Goal: Task Accomplishment & Management: Manage account settings

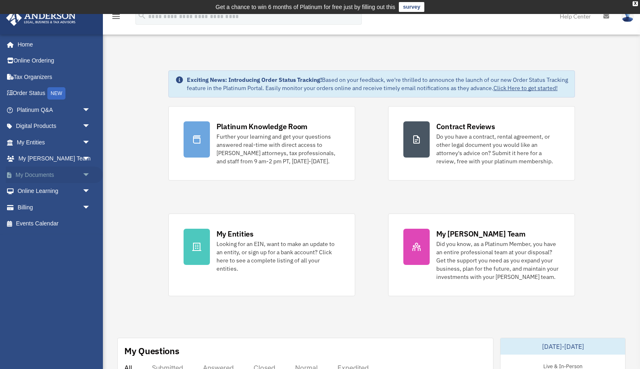
click at [0, 0] on div "x" at bounding box center [0, 0] width 0 height 0
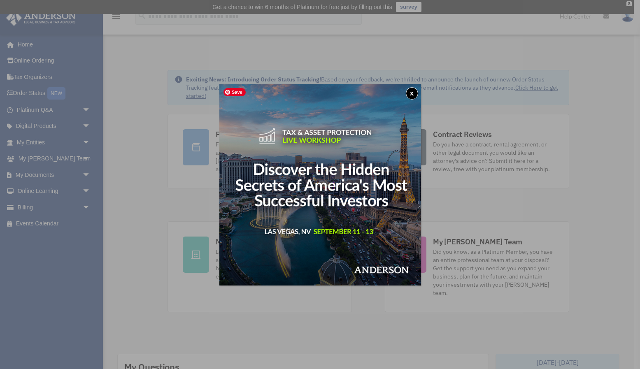
click at [410, 92] on button "x" at bounding box center [412, 93] width 12 height 12
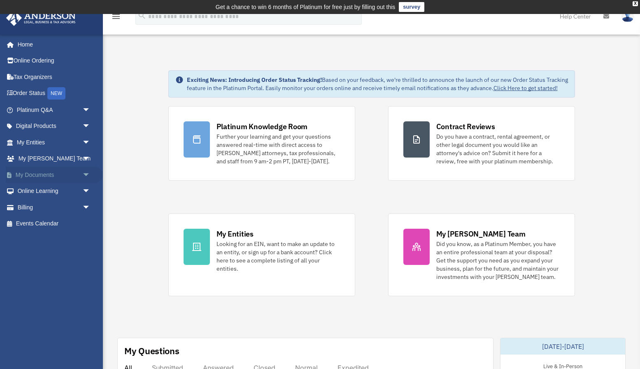
click at [51, 176] on link "My Documents arrow_drop_down" at bounding box center [54, 175] width 97 height 16
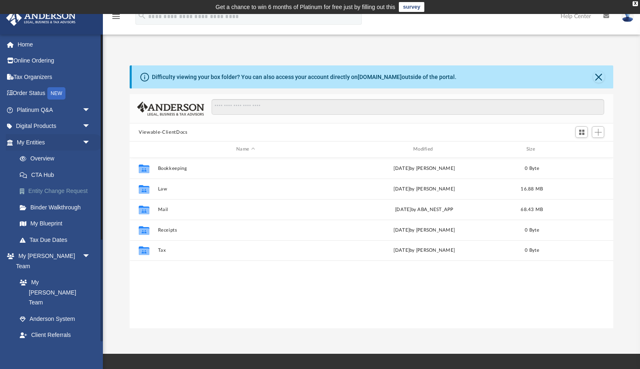
scroll to position [187, 483]
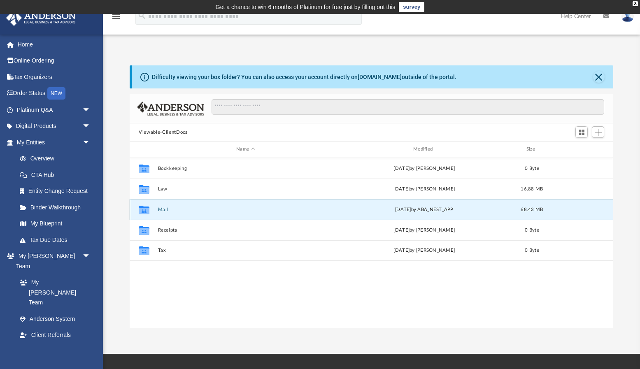
click at [160, 209] on button "Mail" at bounding box center [245, 209] width 175 height 5
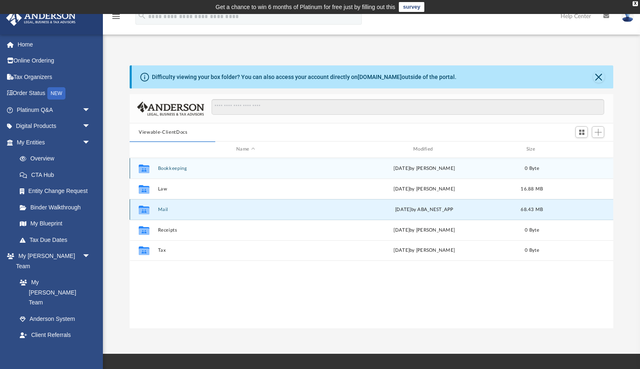
scroll to position [0, 0]
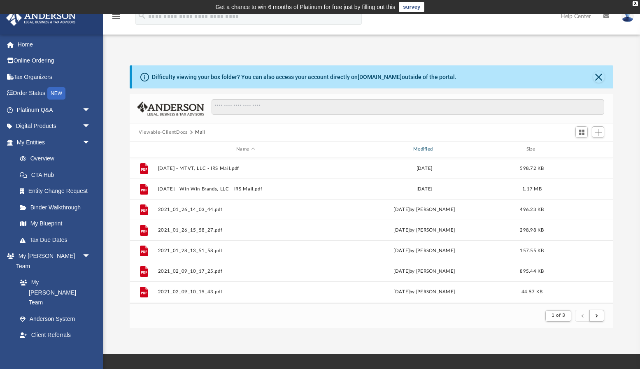
click at [423, 147] on div "Modified" at bounding box center [423, 149] width 175 height 7
click at [430, 151] on div "Modified" at bounding box center [423, 149] width 175 height 7
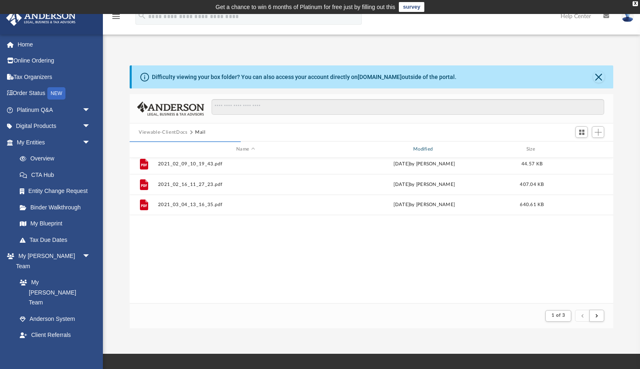
scroll to position [0, 0]
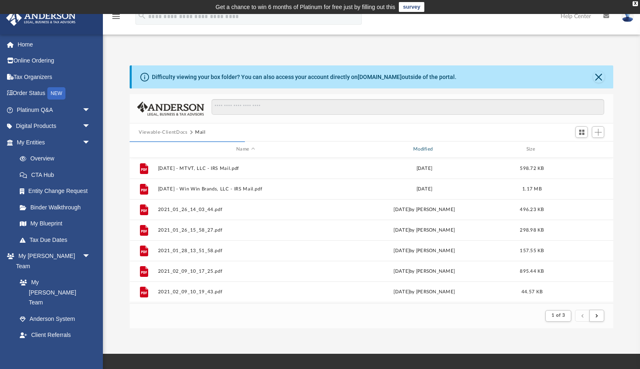
click at [422, 148] on div "Modified" at bounding box center [423, 149] width 175 height 7
click at [562, 314] on span "1 of 3" at bounding box center [558, 315] width 14 height 5
click at [564, 295] on ul "1 2 3" at bounding box center [565, 284] width 12 height 48
click at [566, 295] on li "3" at bounding box center [565, 295] width 3 height 9
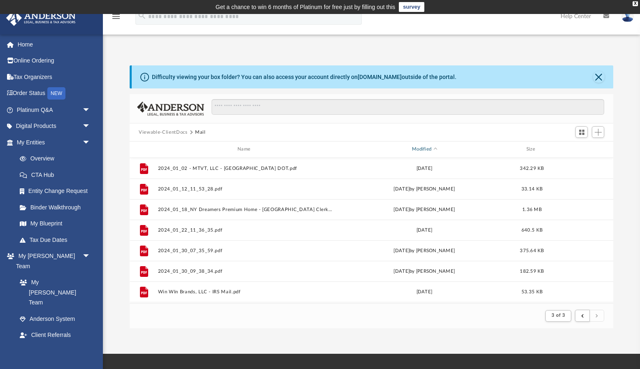
click at [428, 151] on div "Modified" at bounding box center [423, 149] width 175 height 7
click at [436, 150] on div "Modified" at bounding box center [423, 149] width 175 height 7
click at [562, 318] on span "3 of 3" at bounding box center [558, 315] width 14 height 5
click at [565, 269] on li "1" at bounding box center [565, 269] width 3 height 9
click at [584, 313] on button "submit" at bounding box center [582, 316] width 15 height 12
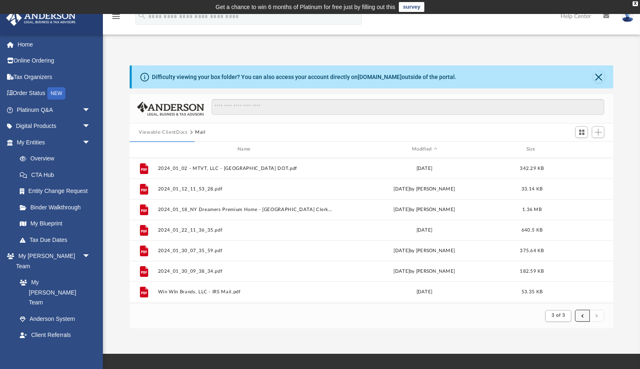
click at [585, 318] on button "submit" at bounding box center [582, 316] width 15 height 12
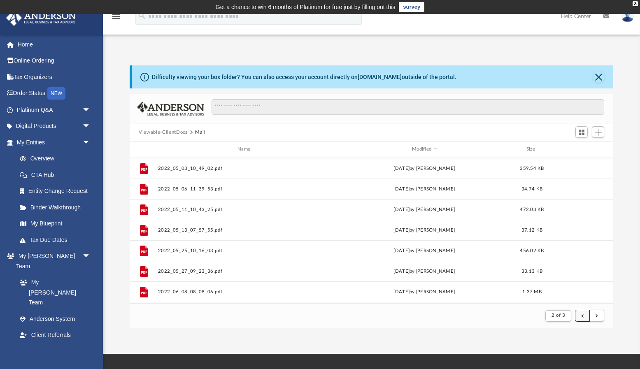
click at [580, 317] on button "submit" at bounding box center [582, 316] width 15 height 12
click at [562, 317] on span "2 of 3" at bounding box center [558, 315] width 14 height 5
click at [565, 269] on li "1" at bounding box center [565, 269] width 3 height 9
click at [433, 149] on span "Modified" at bounding box center [434, 149] width 3 height 3
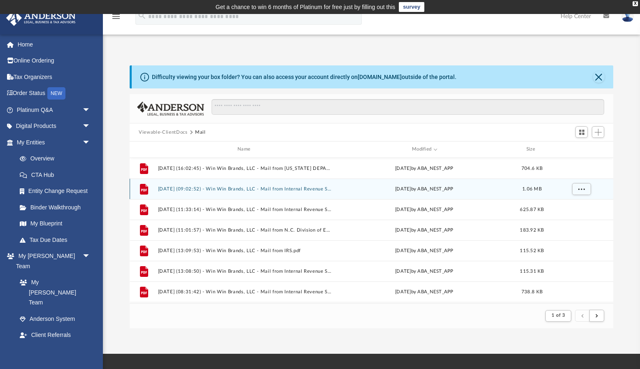
click at [239, 189] on button "2025.07.22 (09:02:52) - Win Win Brands, LLC - Mail from Internal Revenue Servic…" at bounding box center [245, 188] width 175 height 5
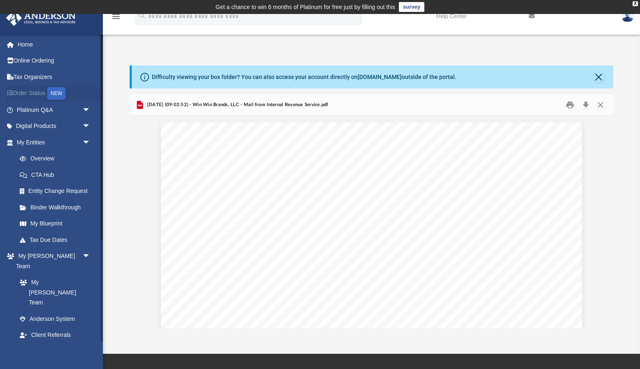
click at [32, 95] on link "Order Status NEW" at bounding box center [54, 93] width 97 height 17
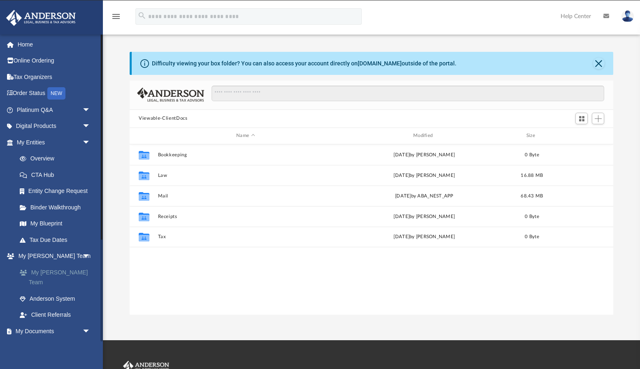
scroll to position [187, 483]
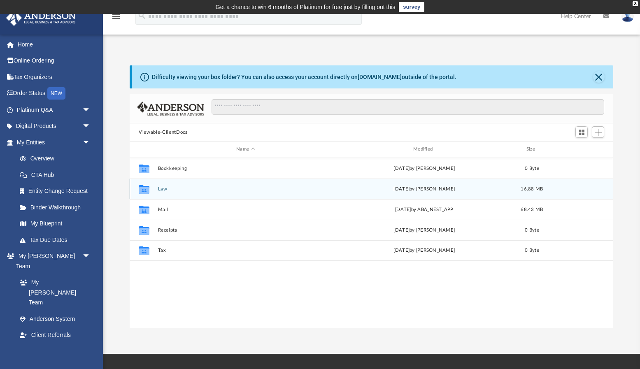
click at [160, 190] on button "Law" at bounding box center [245, 188] width 175 height 5
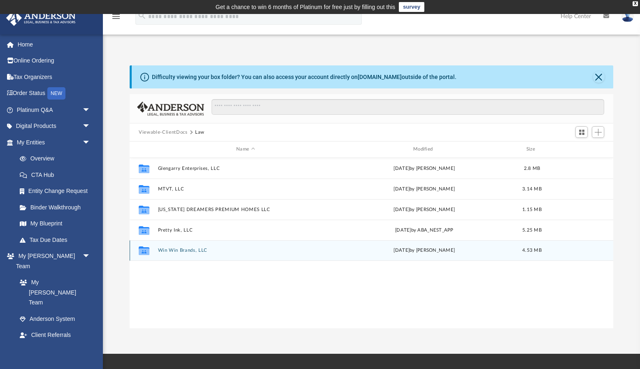
click at [174, 247] on div "Collaborated Folder Win Win Brands, LLC [DATE] by [PERSON_NAME] 4.53 MB" at bounding box center [371, 250] width 483 height 21
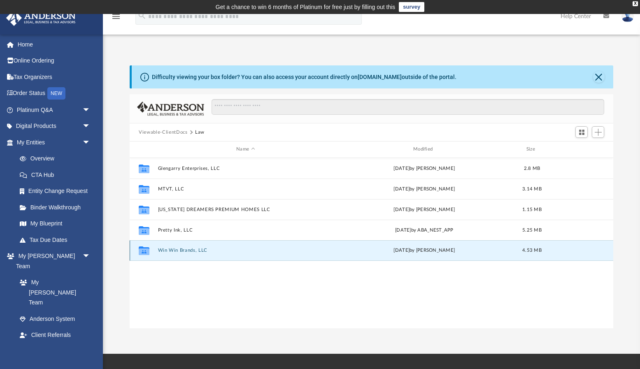
click at [176, 249] on button "Win Win Brands, LLC" at bounding box center [245, 250] width 175 height 5
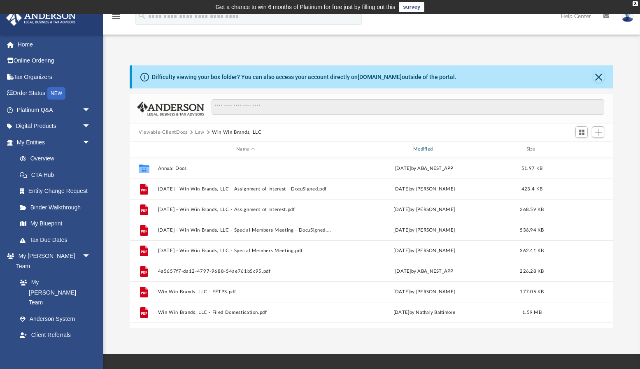
click at [427, 150] on div "Modified" at bounding box center [423, 149] width 175 height 7
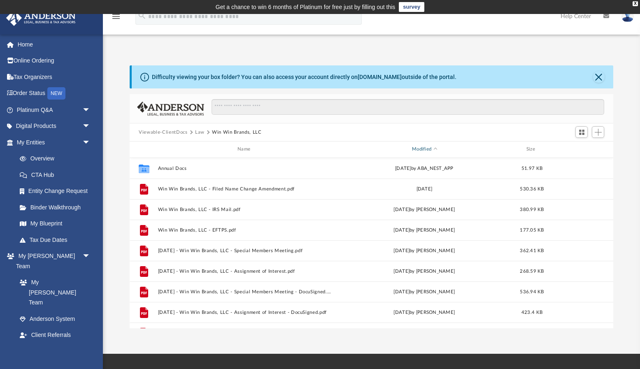
click at [419, 150] on div "Modified" at bounding box center [423, 149] width 175 height 7
